Goal: Information Seeking & Learning: Learn about a topic

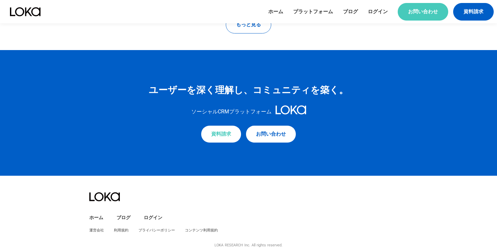
scroll to position [2893, 0]
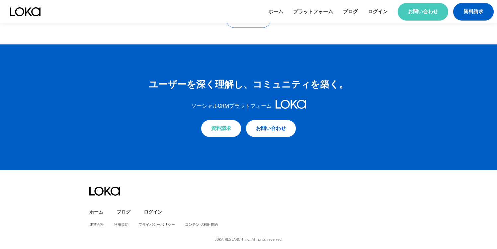
drag, startPoint x: 146, startPoint y: 92, endPoint x: 146, endPoint y: 87, distance: 5.0
click at [146, 92] on div "ユーザーを深く理解し、 コミュニティを築く。 ソーシャルCRMプラットフォーム 資料請求 お問い合わせ" at bounding box center [248, 108] width 497 height 126
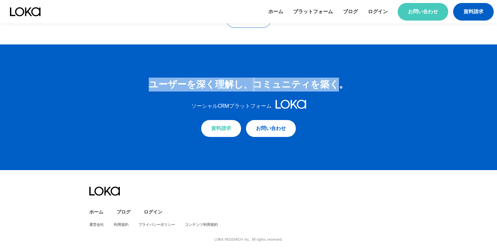
drag, startPoint x: 146, startPoint y: 83, endPoint x: 352, endPoint y: 84, distance: 206.3
click at [337, 84] on div "ユーザーを深く理解し、 コミュニティを築く。 ソーシャルCRMプラットフォーム 資料請求 お問い合わせ" at bounding box center [248, 108] width 497 height 126
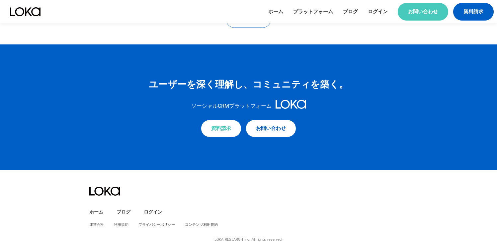
click at [353, 84] on div "ユーザーを深く理解し、 コミュニティを築く。 ソーシャルCRMプラットフォーム 資料請求 お問い合わせ" at bounding box center [248, 108] width 497 height 126
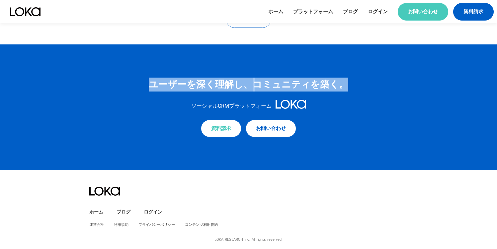
drag, startPoint x: 383, startPoint y: 84, endPoint x: 119, endPoint y: 90, distance: 264.1
click at [150, 86] on div "ユーザーを深く理解し、 コミュニティを築く。 ソーシャルCRMプラットフォーム 資料請求 お問い合わせ" at bounding box center [248, 108] width 497 height 126
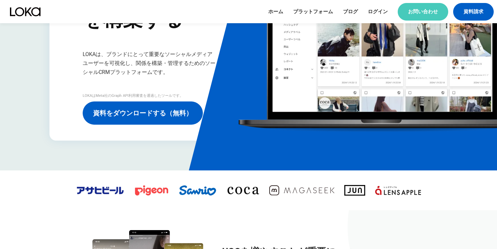
scroll to position [0, 0]
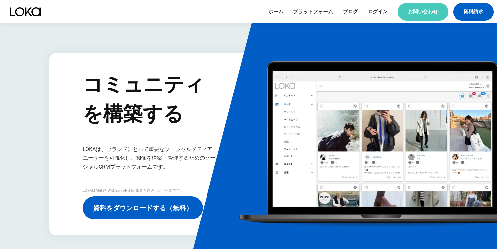
click at [115, 20] on header "ホーム プラットフォーム ブログ ログイン お問い合わせ 資料請求 menu" at bounding box center [248, 11] width 497 height 23
click at [66, 13] on header "ホーム プラットフォーム ブログ ログイン お問い合わせ 資料請求 menu" at bounding box center [248, 11] width 497 height 23
click at [63, 56] on div "コミュニティ を構築する LOKAは、ブランドにとって重要なソーシャルメディアユーザーを可視化し、関係を構築・管理するためのソーシャルCRMプラットフォームで…" at bounding box center [248, 144] width 399 height 183
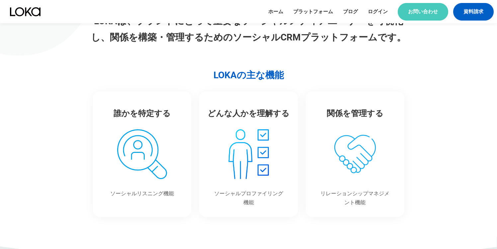
scroll to position [420, 0]
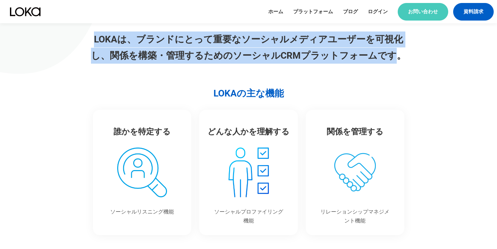
drag, startPoint x: 396, startPoint y: 56, endPoint x: 100, endPoint y: 46, distance: 295.5
click at [100, 46] on p "LOKAは、ブランドにとって重要なソーシャルメディアユーザーを可視化し、関係を構築・管理するためのソーシャルCRMプラットフォームです。" at bounding box center [249, 48] width 318 height 32
click at [70, 43] on img at bounding box center [21, 7] width 161 height 135
click at [46, 36] on img at bounding box center [21, 7] width 161 height 135
click at [82, 69] on img at bounding box center [21, 7] width 161 height 135
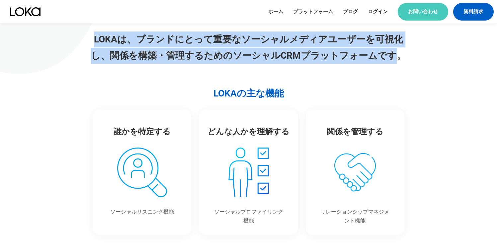
click at [92, 55] on p "LOKAは、ブランドにとって重要なソーシャルメディアユーザーを可視化し、関係を構築・管理するためのソーシャルCRMプラットフォームです。" at bounding box center [249, 48] width 318 height 32
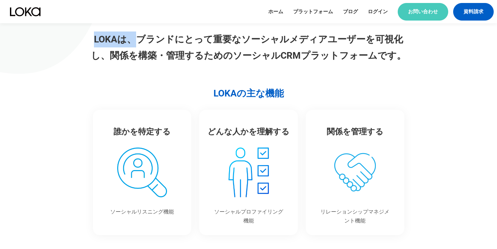
drag, startPoint x: 98, startPoint y: 42, endPoint x: 138, endPoint y: 37, distance: 40.1
click at [138, 37] on p "LOKAは、ブランドにとって重要なソーシャルメディアユーザーを可視化し、関係を構築・管理するためのソーシャルCRMプラットフォームです。" at bounding box center [249, 48] width 318 height 32
click at [154, 40] on p "LOKAは、ブランドにとって重要なソーシャルメディアユーザーを可視化し、関係を構築・管理するためのソーシャルCRMプラットフォームです。" at bounding box center [249, 48] width 318 height 32
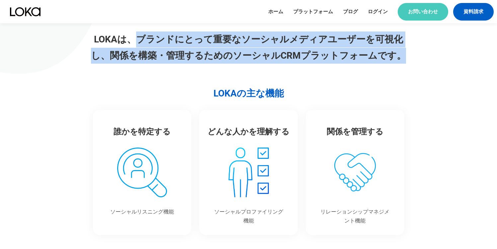
drag, startPoint x: 142, startPoint y: 41, endPoint x: 411, endPoint y: 58, distance: 269.0
click at [411, 58] on section "UGCを増やすことが重要に。 多くの生活者は、企業が発信する広告やコンテンツよりも、同じ立場のユーザーの意見に強い影響を受けています。 ユーザーが最も影響力の…" at bounding box center [248, 71] width 497 height 370
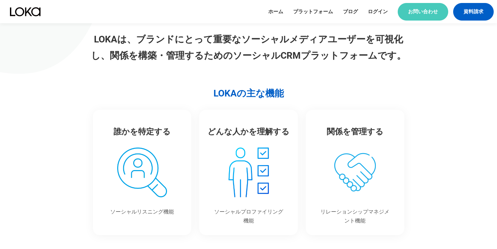
click at [351, 55] on p "LOKAは、ブランドにとって重要なソーシャルメディアユーザーを可視化し、関係を構築・管理するためのソーシャルCRMプラットフォームです。" at bounding box center [249, 48] width 318 height 32
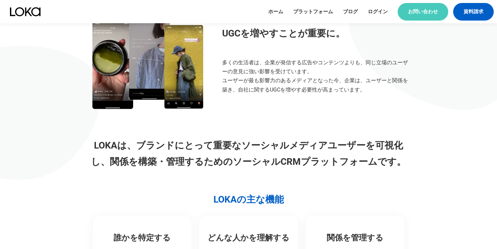
scroll to position [0, 0]
